Goal: Information Seeking & Learning: Learn about a topic

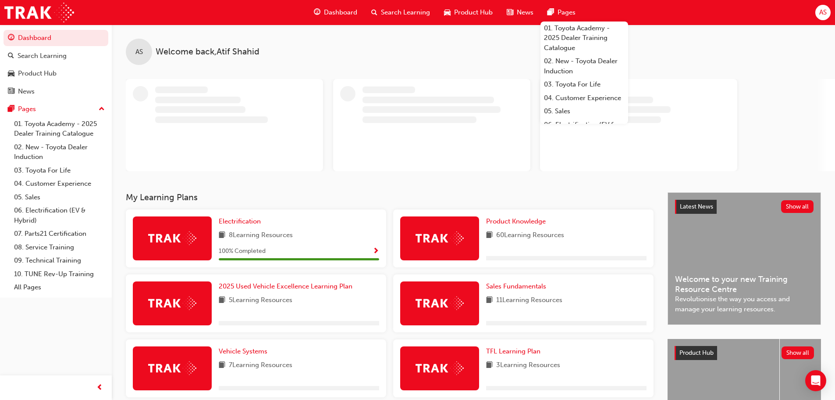
click at [388, 9] on span "Search Learning" at bounding box center [405, 12] width 49 height 10
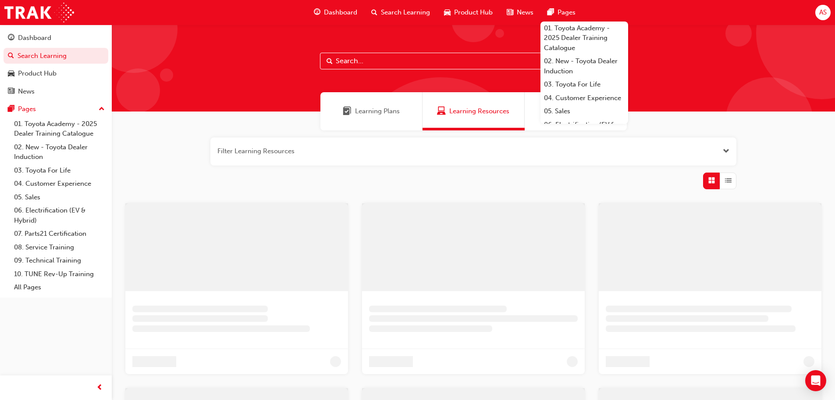
click at [375, 61] on input "text" at bounding box center [473, 61] width 307 height 17
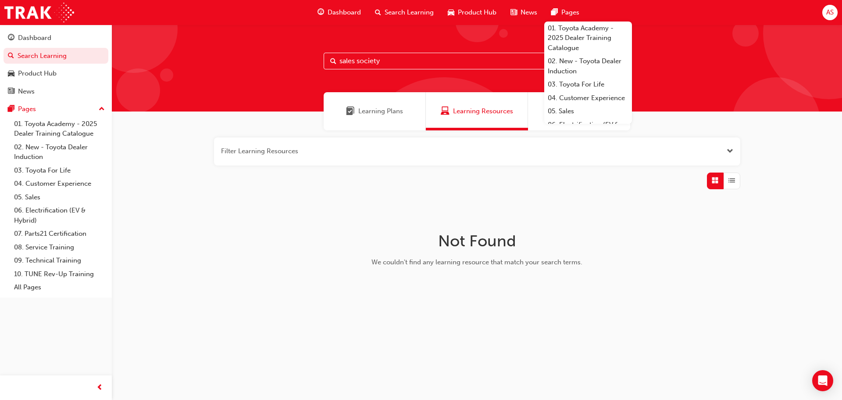
type input "sales society"
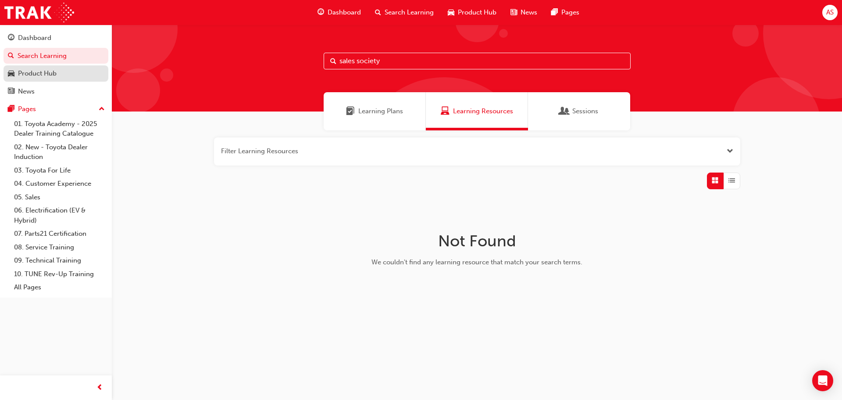
click at [34, 71] on div "Product Hub" at bounding box center [37, 73] width 39 height 10
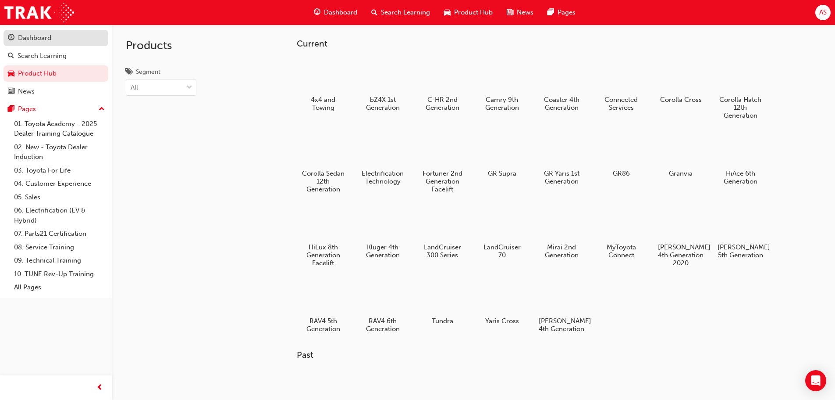
click at [38, 36] on div "Dashboard" at bounding box center [34, 38] width 33 height 10
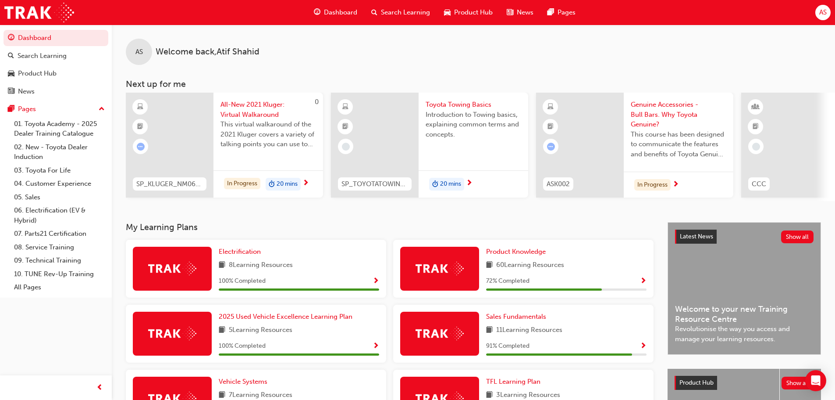
click at [337, 11] on span "Dashboard" at bounding box center [340, 12] width 33 height 10
click at [331, 12] on span "Dashboard" at bounding box center [340, 12] width 33 height 10
